Goal: Task Accomplishment & Management: Use online tool/utility

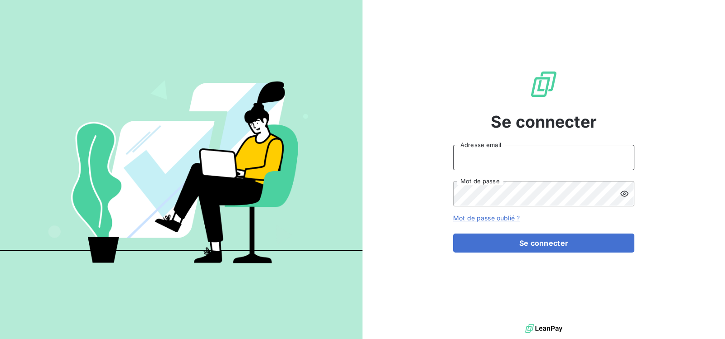
click at [535, 163] on input "Adresse email" at bounding box center [543, 157] width 181 height 25
type input "[DOMAIN_NAME][EMAIL_ADDRESS][DOMAIN_NAME]"
click at [624, 193] on icon at bounding box center [624, 194] width 8 height 6
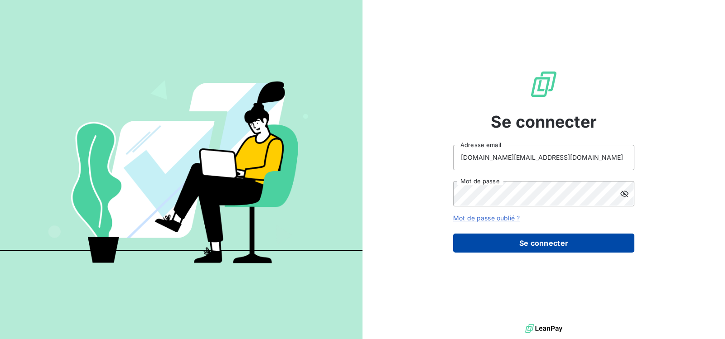
click at [532, 240] on button "Se connecter" at bounding box center [543, 243] width 181 height 19
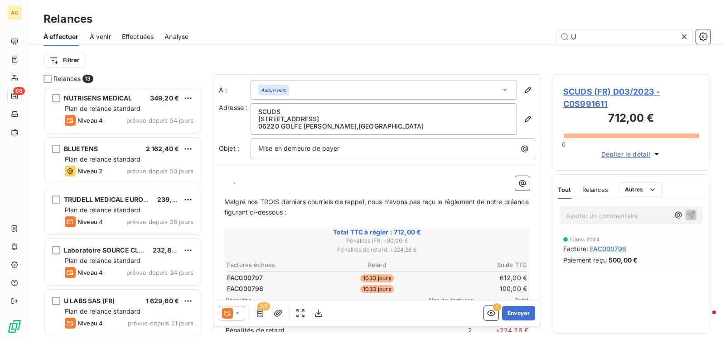
scroll to position [266, 0]
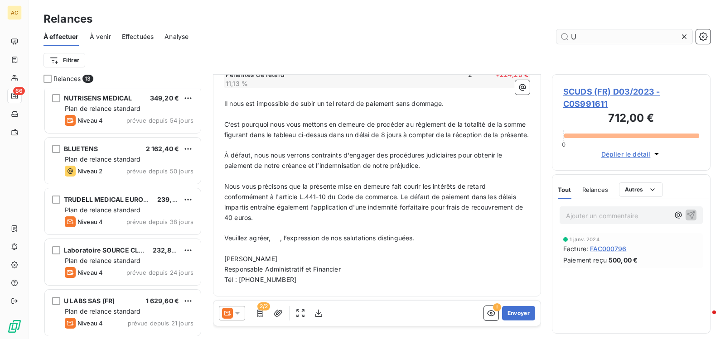
click at [622, 40] on input "U" at bounding box center [624, 36] width 136 height 14
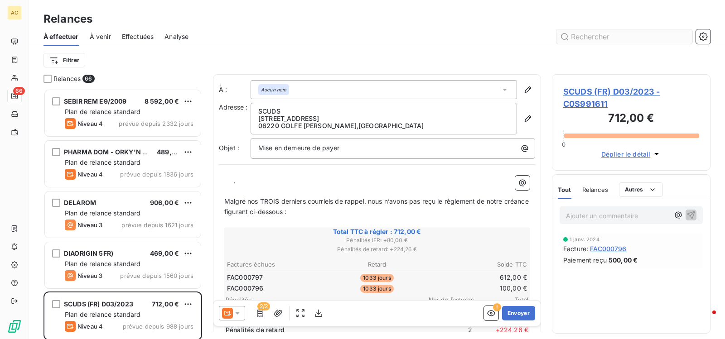
scroll to position [244, 152]
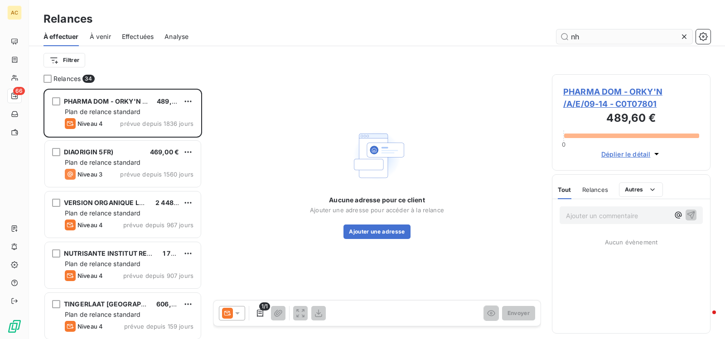
scroll to position [244, 152]
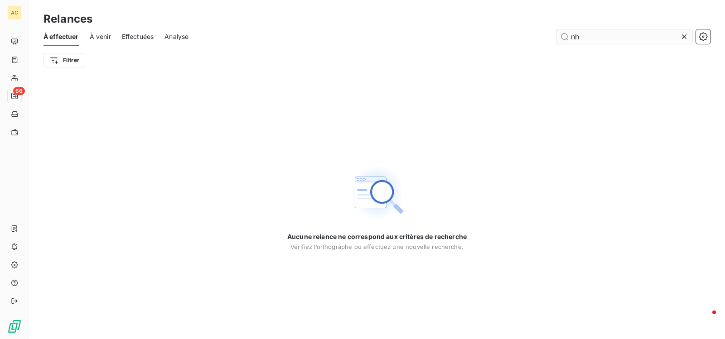
type input "n"
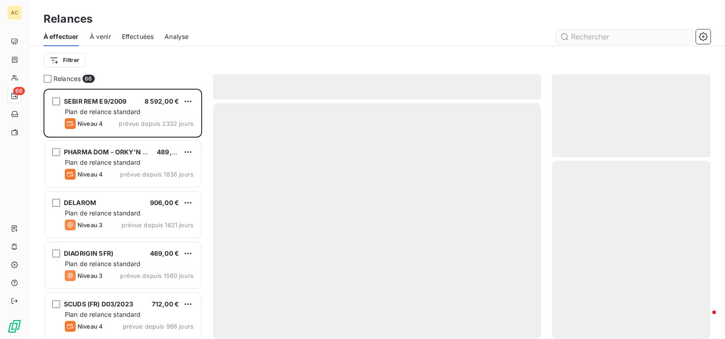
scroll to position [244, 152]
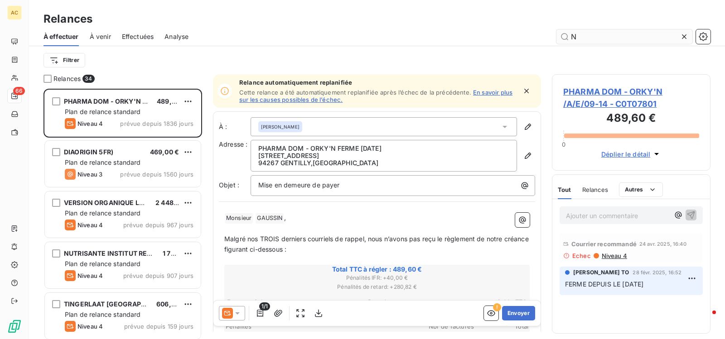
scroll to position [244, 152]
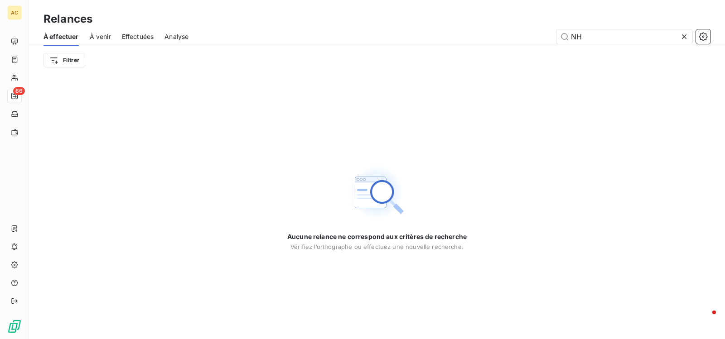
type input "N"
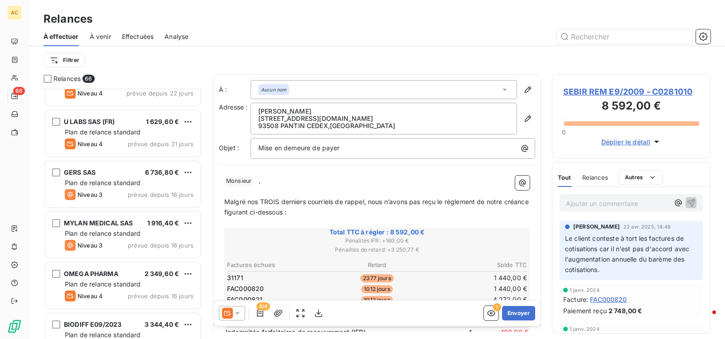
scroll to position [2690, 0]
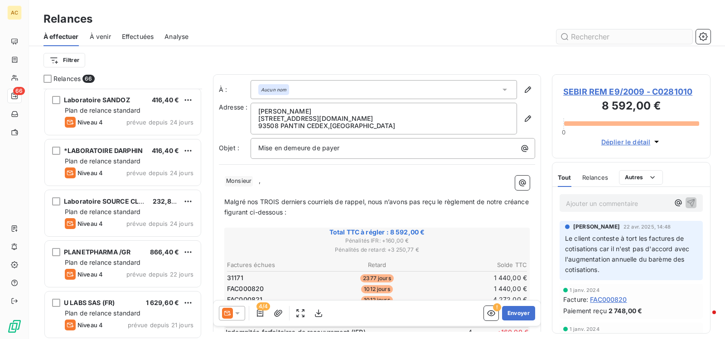
click at [610, 37] on input "text" at bounding box center [624, 36] width 136 height 14
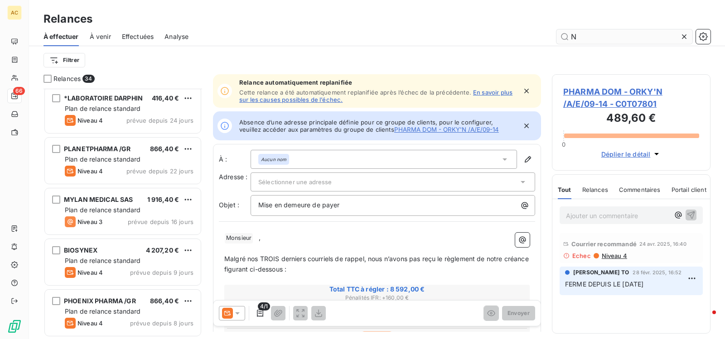
scroll to position [1474, 0]
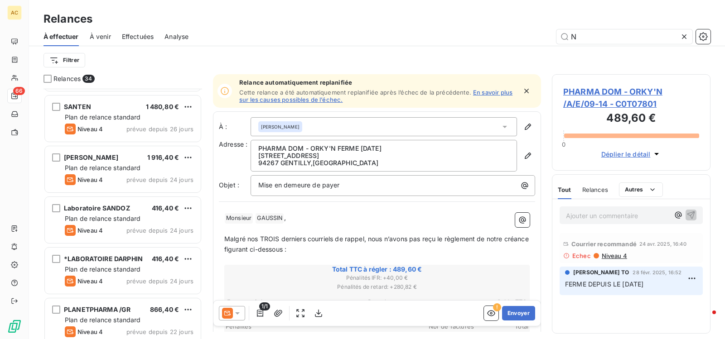
scroll to position [1474, 0]
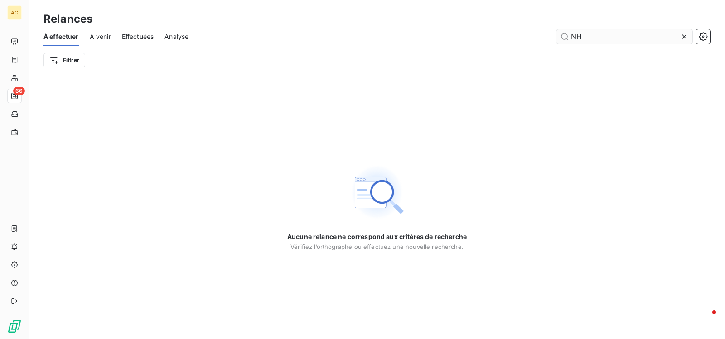
click at [607, 37] on input "NH" at bounding box center [624, 36] width 136 height 14
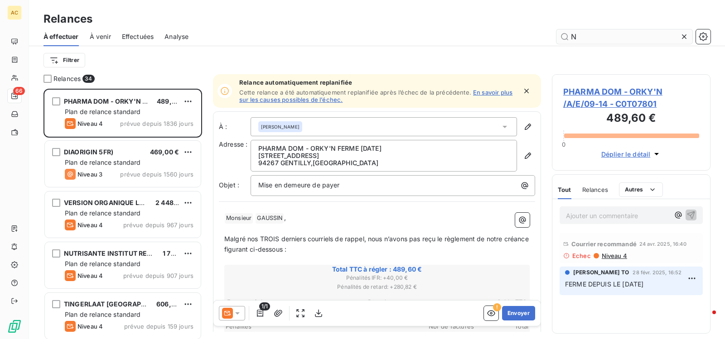
scroll to position [244, 152]
type input "N"
click at [587, 38] on input "N" at bounding box center [624, 36] width 136 height 14
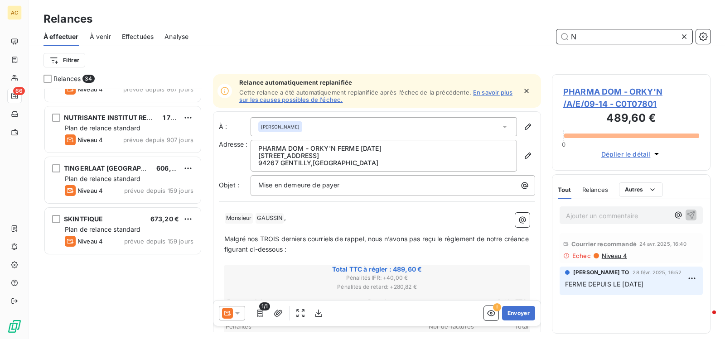
scroll to position [0, 0]
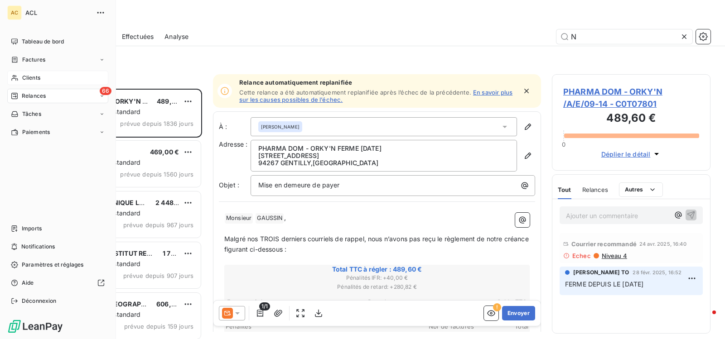
click at [38, 78] on span "Clients" at bounding box center [31, 78] width 18 height 8
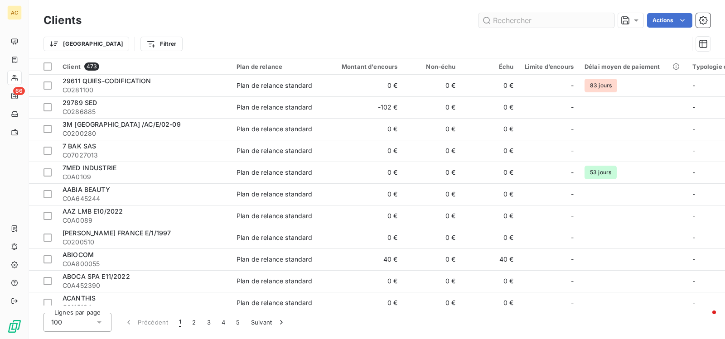
click at [542, 20] on input "text" at bounding box center [546, 20] width 136 height 14
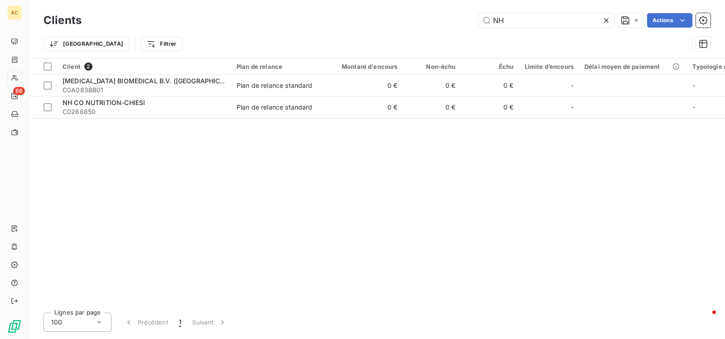
type input "NH"
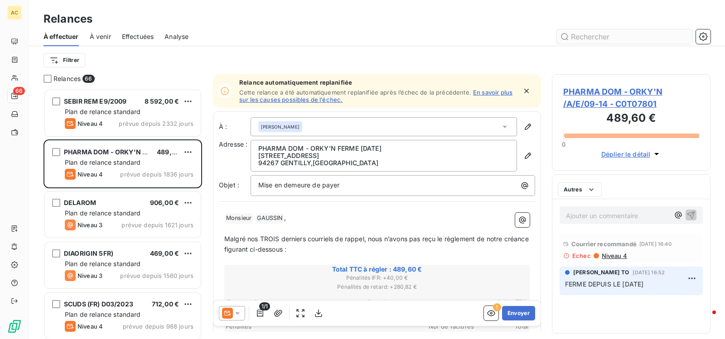
scroll to position [244, 152]
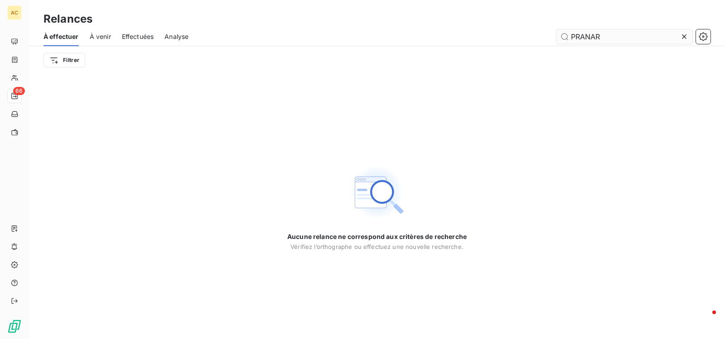
click at [619, 37] on input "PRANAR" at bounding box center [624, 36] width 136 height 14
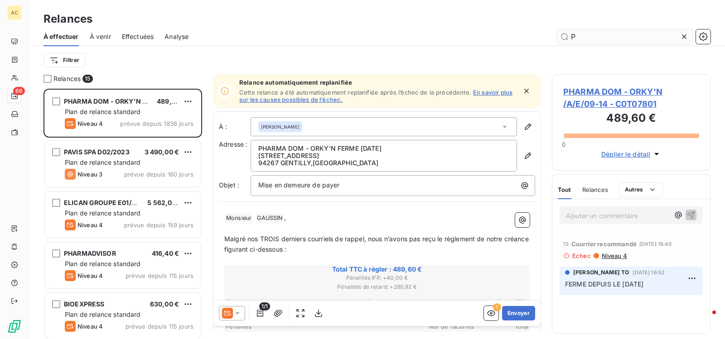
scroll to position [244, 152]
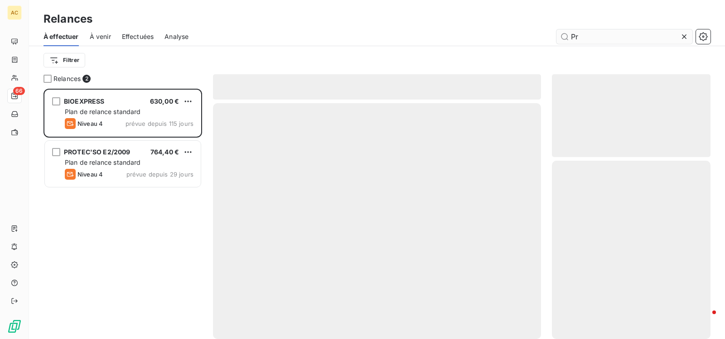
scroll to position [244, 152]
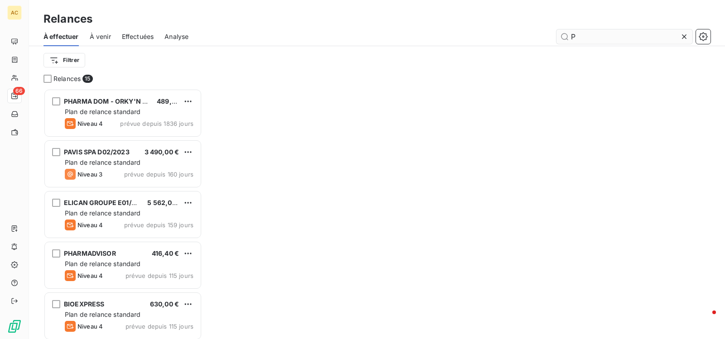
scroll to position [244, 152]
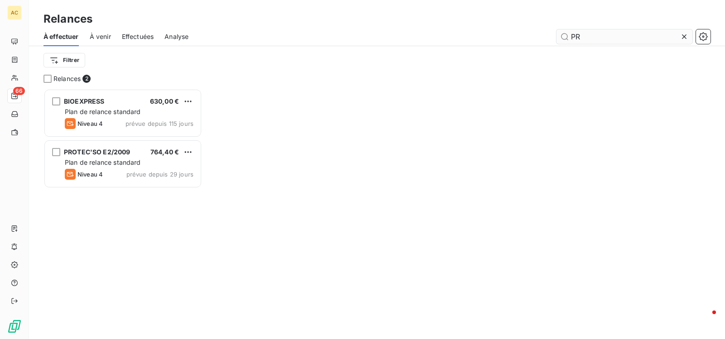
scroll to position [244, 152]
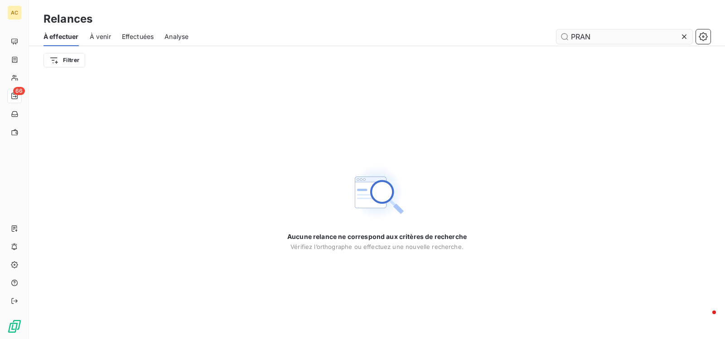
click at [607, 35] on input "PRAN" at bounding box center [624, 36] width 136 height 14
click at [591, 35] on input "PRA" at bounding box center [624, 36] width 136 height 14
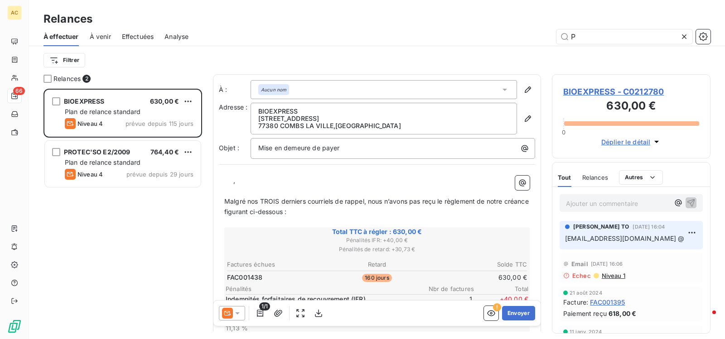
type input "P"
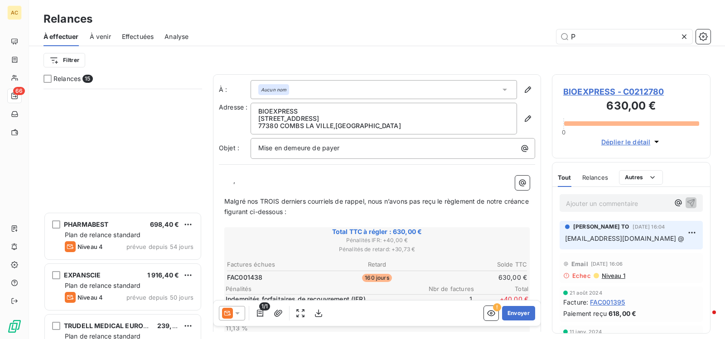
scroll to position [363, 0]
